Goal: Task Accomplishment & Management: Manage account settings

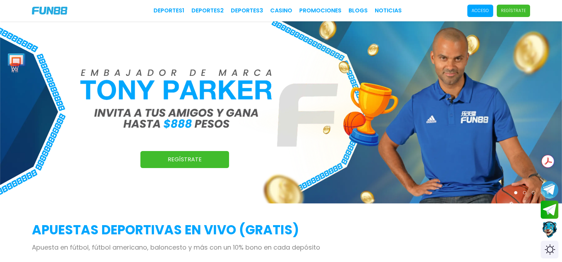
click at [472, 11] on p "Acceso" at bounding box center [480, 10] width 17 height 6
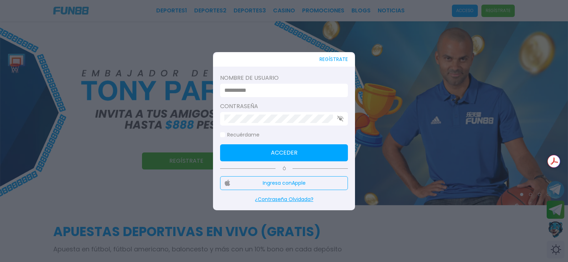
type input "*******"
click at [296, 158] on button "Acceder" at bounding box center [284, 152] width 128 height 17
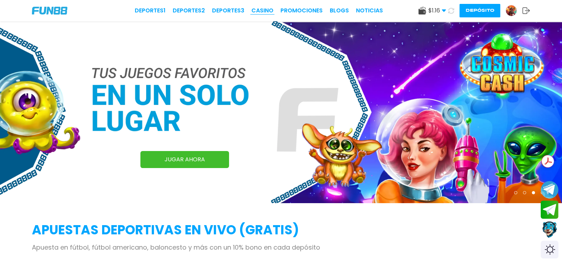
click at [252, 9] on link "CASINO" at bounding box center [263, 10] width 22 height 9
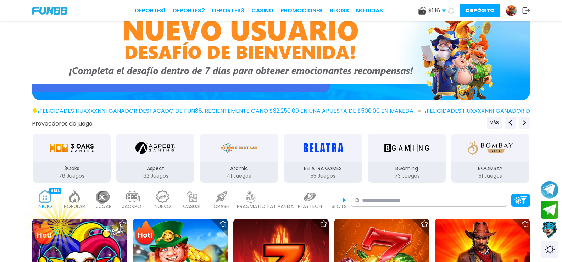
scroll to position [177, 0]
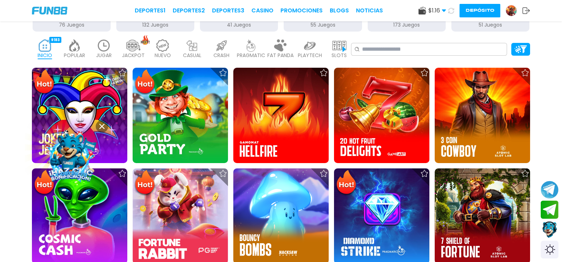
click at [101, 127] on icon at bounding box center [101, 126] width 5 height 5
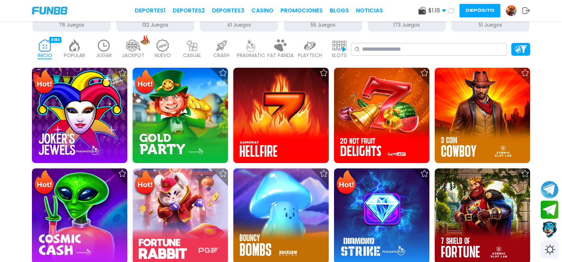
click at [102, 98] on img at bounding box center [79, 115] width 95 height 95
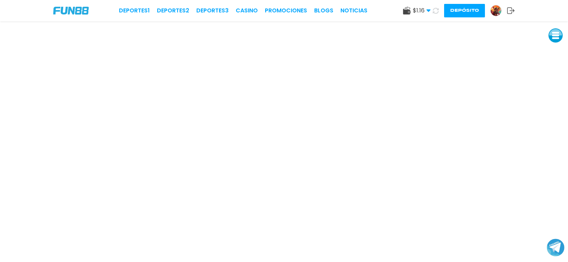
click at [406, 11] on use at bounding box center [406, 11] width 7 height 8
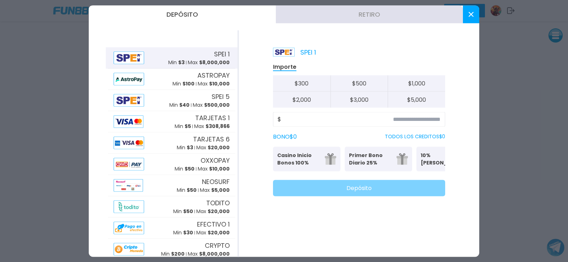
click at [468, 14] on icon at bounding box center [470, 14] width 5 height 5
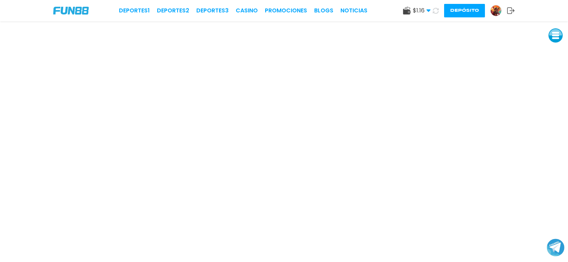
click at [494, 10] on img at bounding box center [495, 10] width 11 height 11
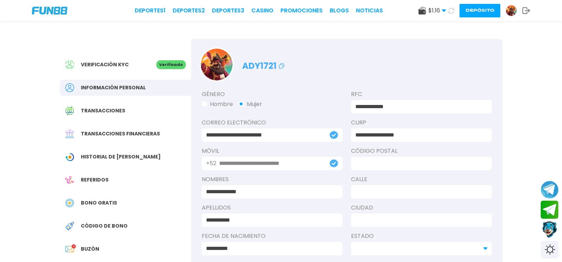
scroll to position [35, 0]
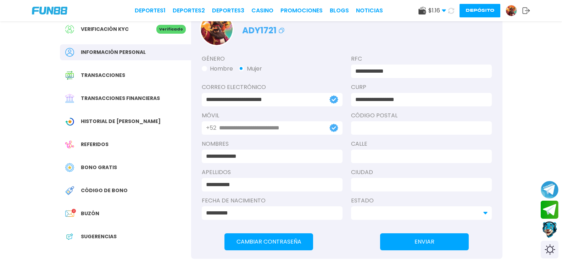
click at [94, 163] on div "Bono Gratis" at bounding box center [125, 168] width 131 height 16
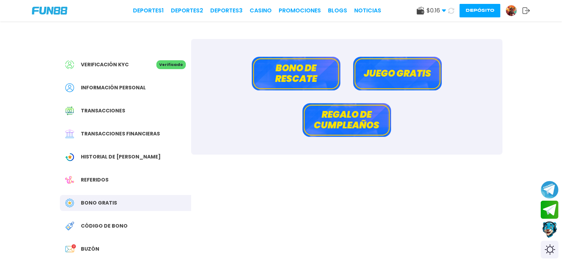
click at [303, 77] on button "Bono de rescate" at bounding box center [296, 74] width 89 height 34
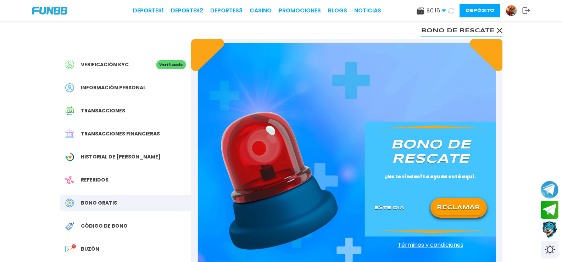
click at [464, 205] on button "RECLAMAR" at bounding box center [458, 207] width 51 height 15
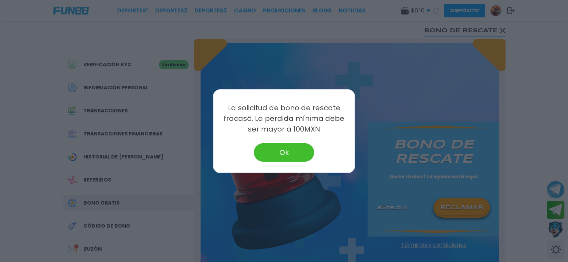
click at [281, 152] on button "Ok" at bounding box center [284, 152] width 60 height 18
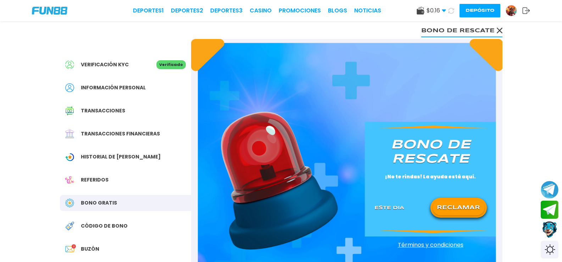
click at [498, 32] on use at bounding box center [500, 31] width 6 height 6
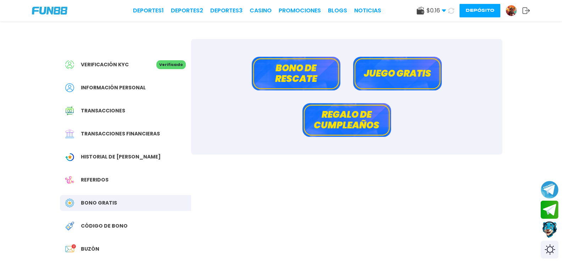
click at [389, 74] on button "Juego gratis" at bounding box center [397, 74] width 89 height 34
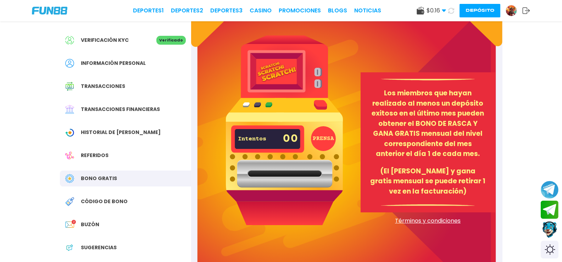
scroll to position [71, 0]
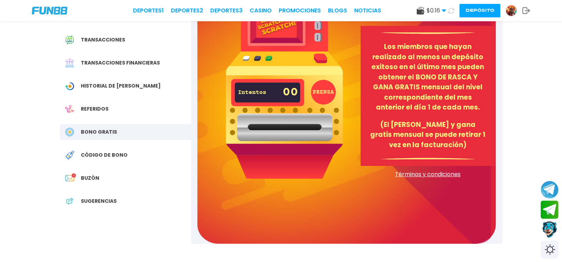
click at [320, 86] on button "PRENSA" at bounding box center [323, 92] width 25 height 25
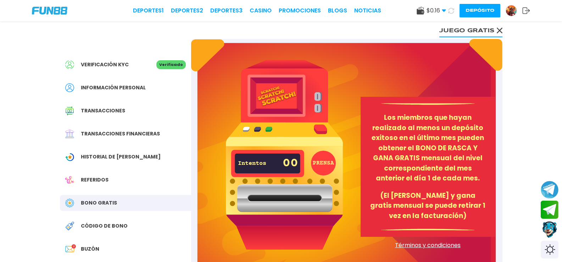
click at [499, 32] on icon at bounding box center [500, 31] width 6 height 6
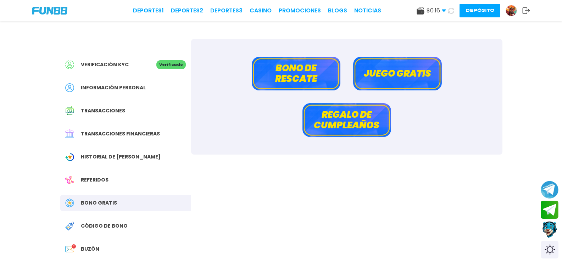
click at [346, 119] on button "Regalo de cumpleaños" at bounding box center [347, 120] width 89 height 34
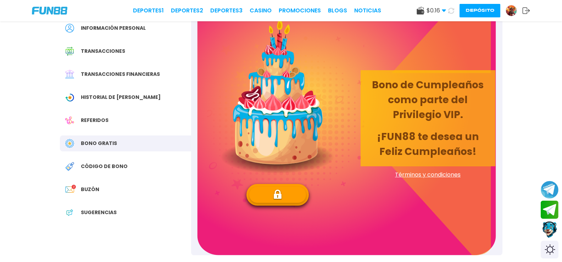
scroll to position [71, 0]
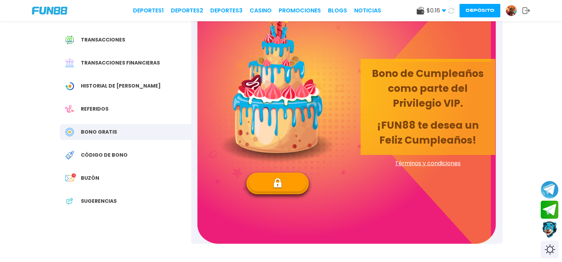
click at [274, 180] on img at bounding box center [277, 183] width 9 height 11
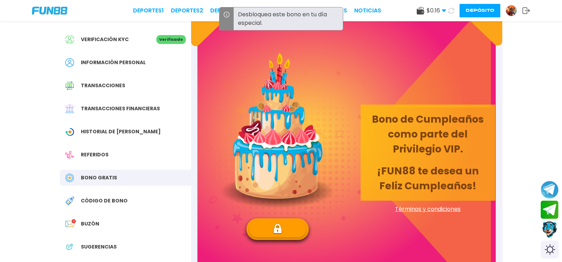
scroll to position [0, 0]
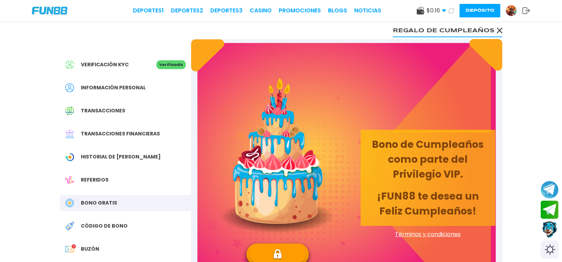
click at [506, 9] on img at bounding box center [511, 10] width 11 height 11
